Goal: Share content: Share content

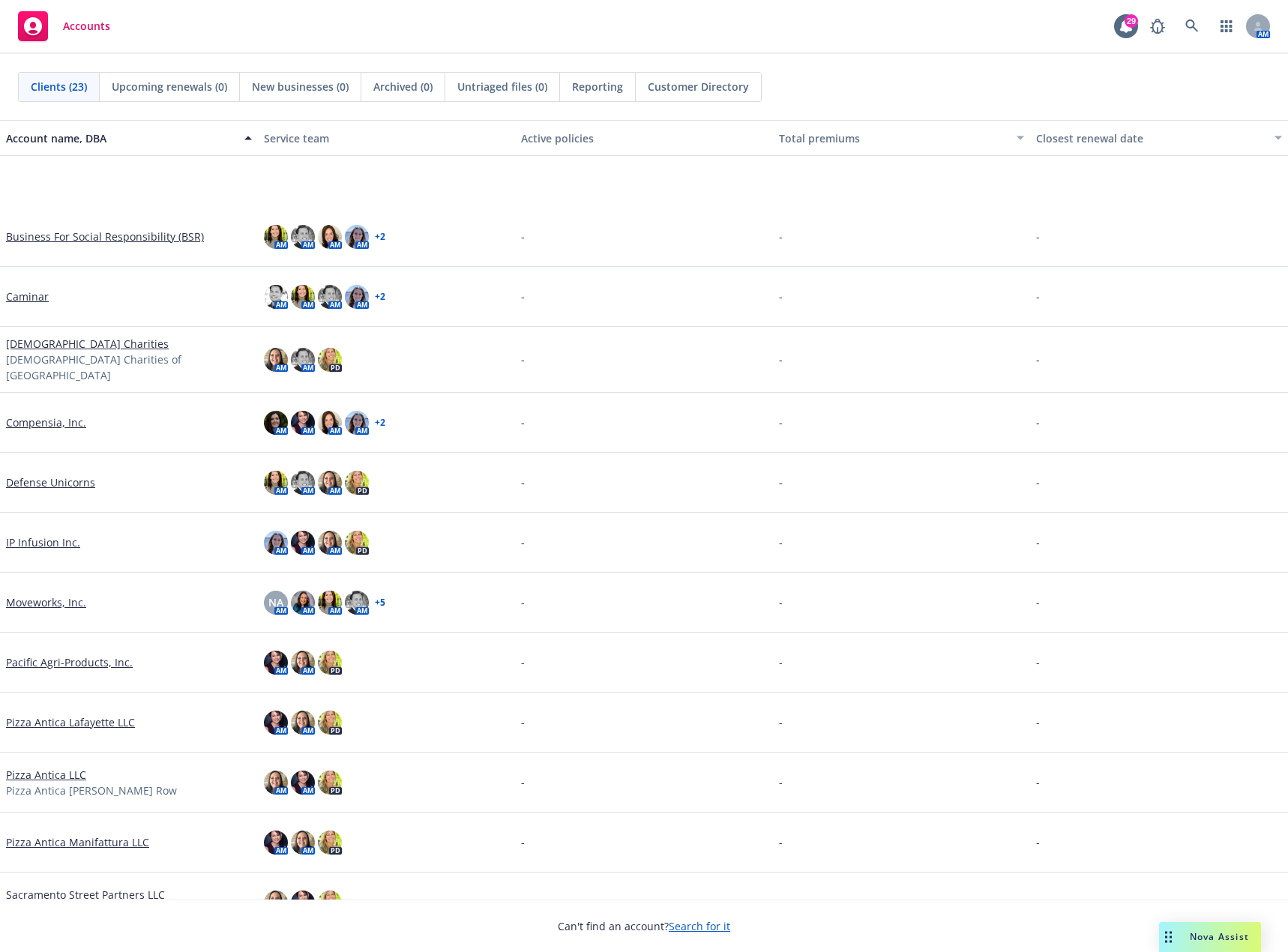
scroll to position [375, 0]
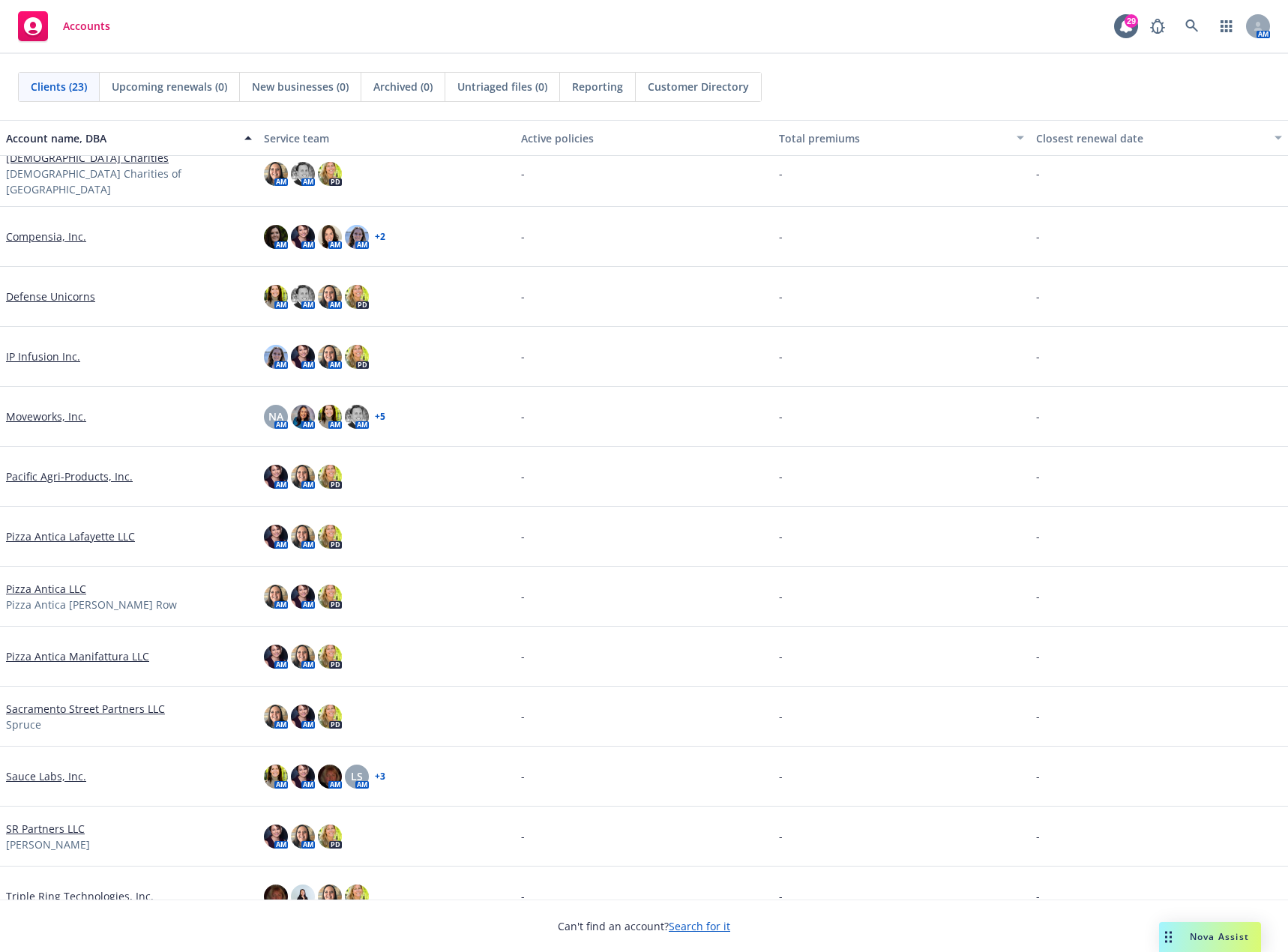
click at [64, 772] on link "Sauce Labs, Inc." at bounding box center [46, 777] width 80 height 15
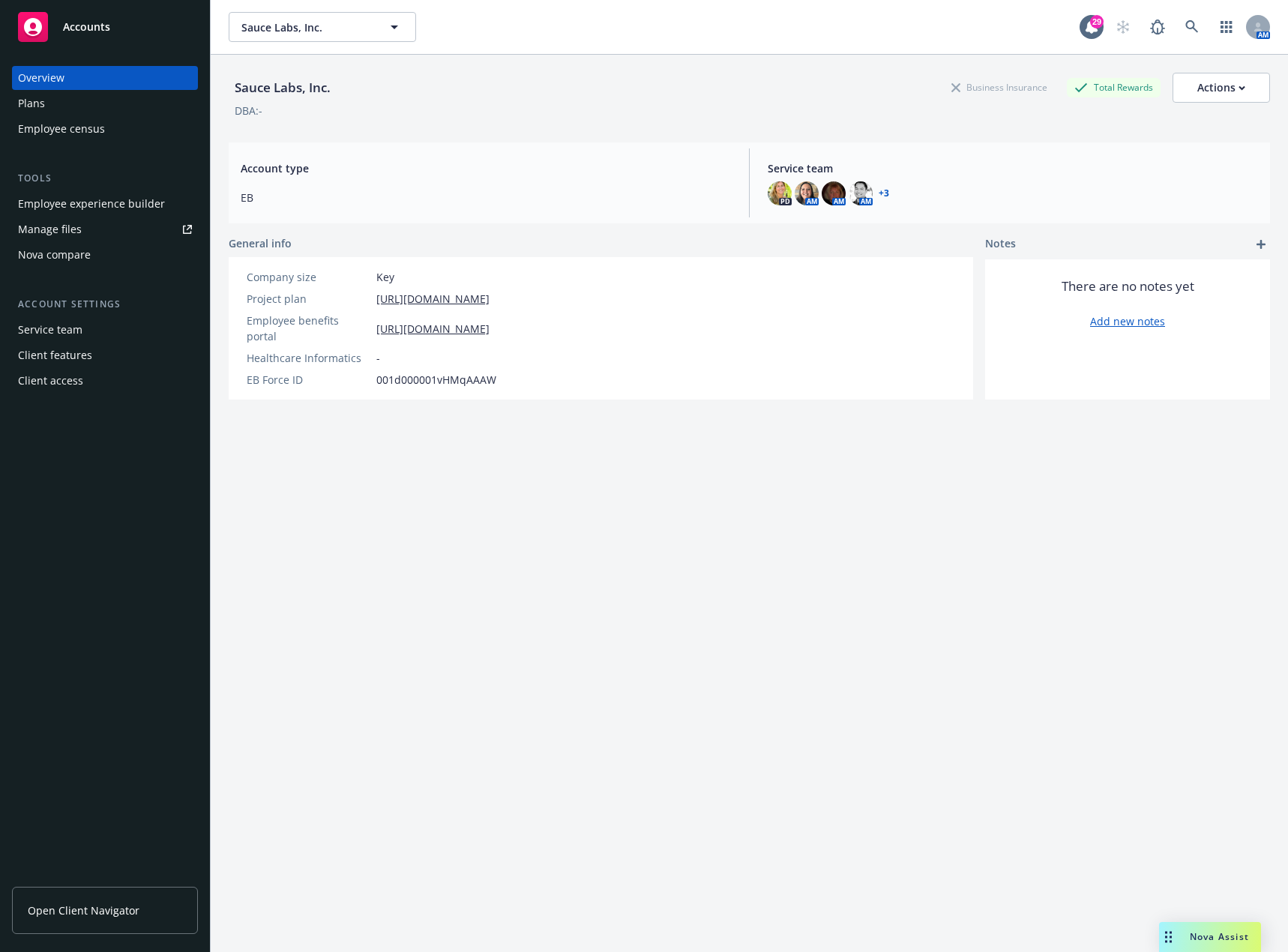
click at [135, 205] on div "Employee experience builder" at bounding box center [91, 203] width 147 height 24
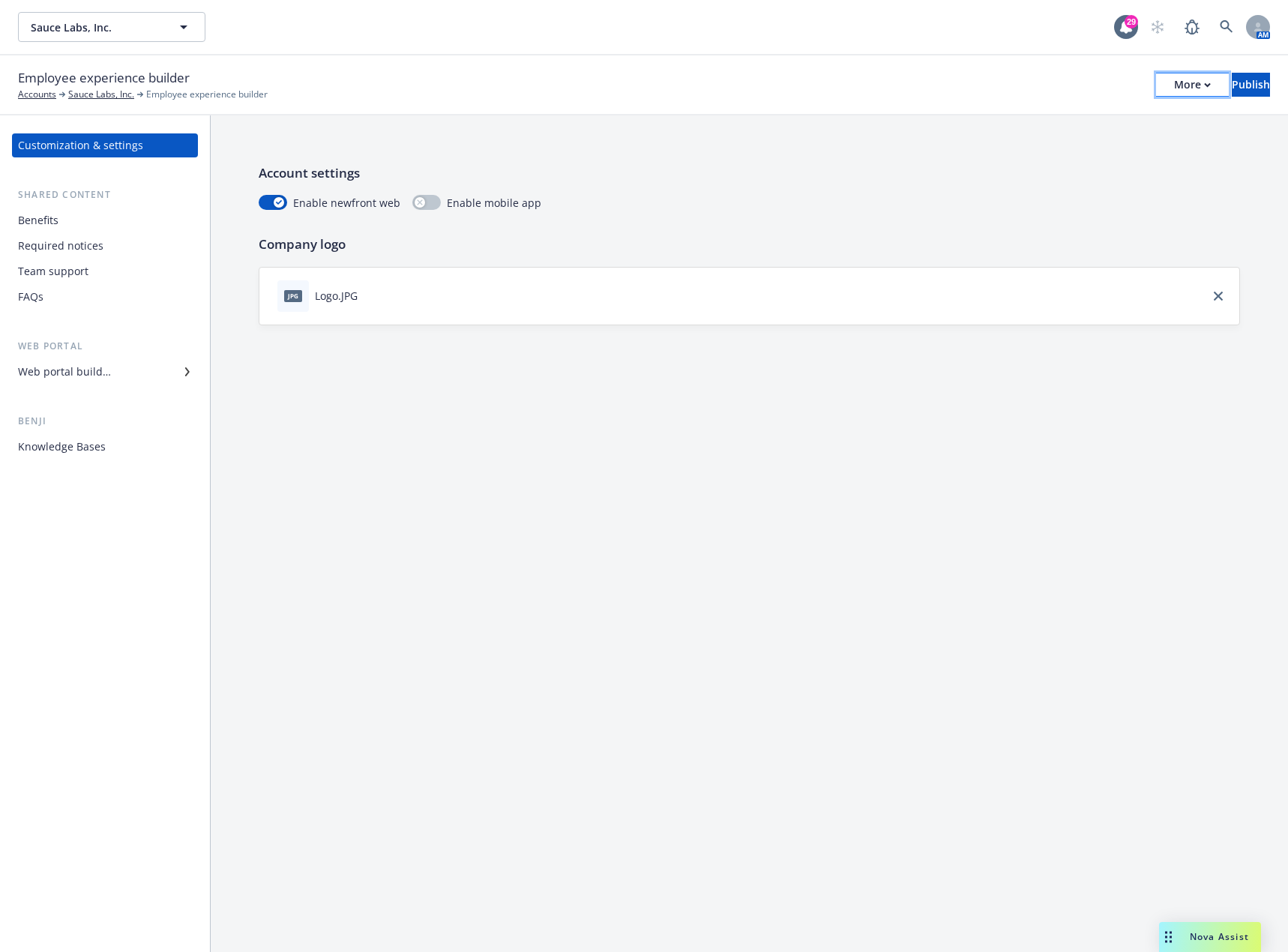
click at [1166, 85] on button "More" at bounding box center [1192, 85] width 73 height 24
click at [1096, 151] on link "Copy portal link" at bounding box center [1068, 148] width 222 height 30
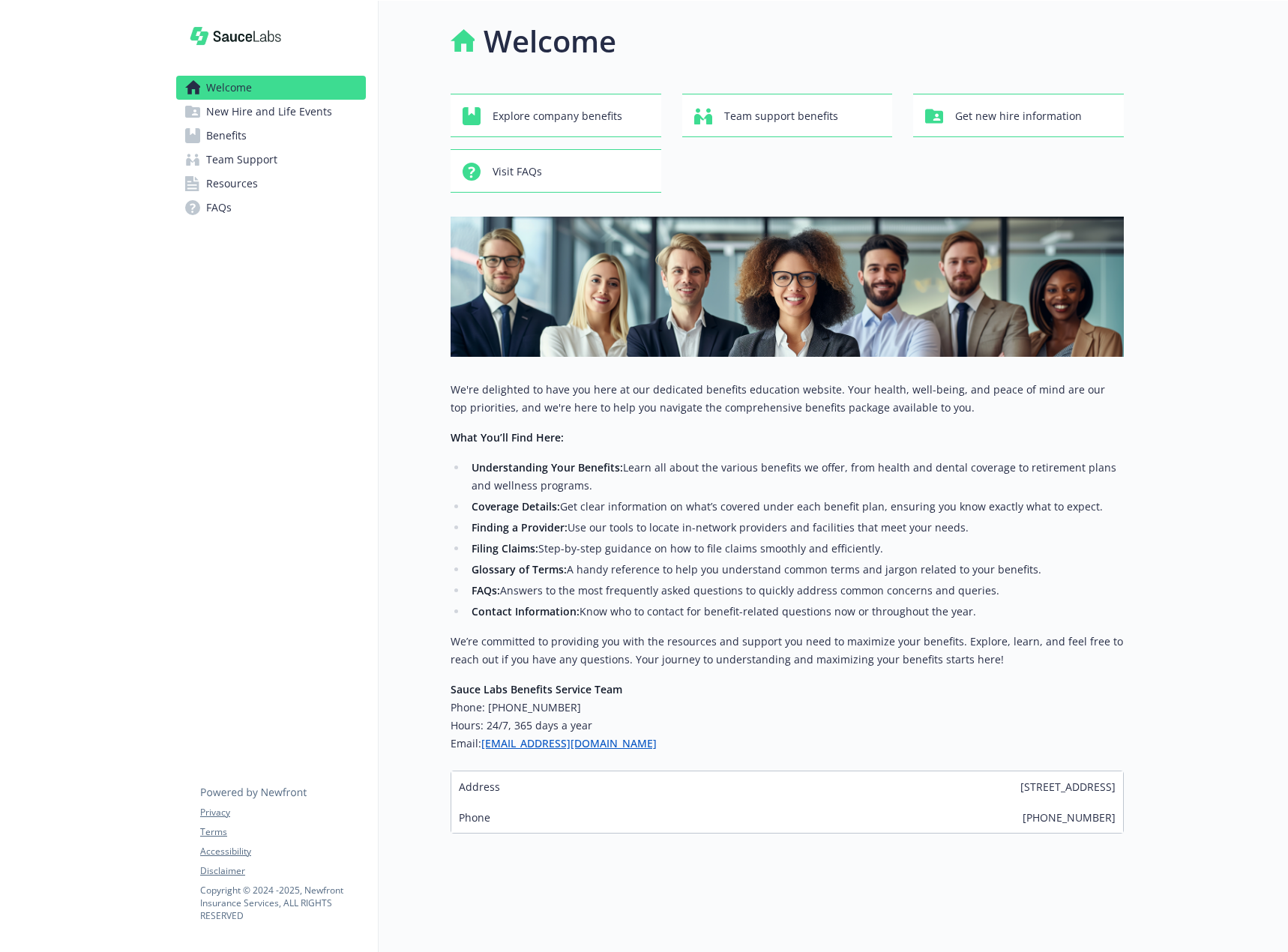
click at [232, 185] on span "Resources" at bounding box center [232, 183] width 52 height 24
